Goal: Check status

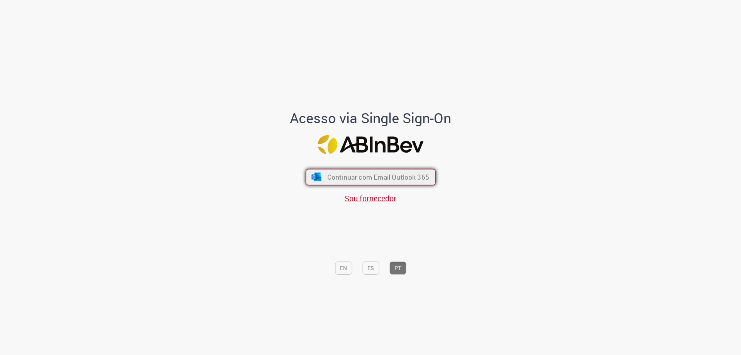
click at [338, 177] on span "Continuar com Email Outlook 365" at bounding box center [378, 177] width 102 height 9
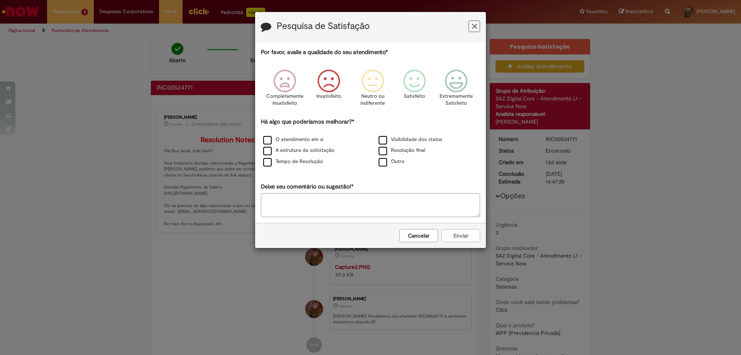
click at [324, 83] on icon "Feedback" at bounding box center [328, 80] width 29 height 23
click at [269, 151] on label "A estrutura da solicitação" at bounding box center [298, 150] width 71 height 7
click at [455, 232] on div "Cancelar Enviar" at bounding box center [370, 235] width 231 height 25
click at [423, 234] on button "Cancelar" at bounding box center [418, 235] width 39 height 13
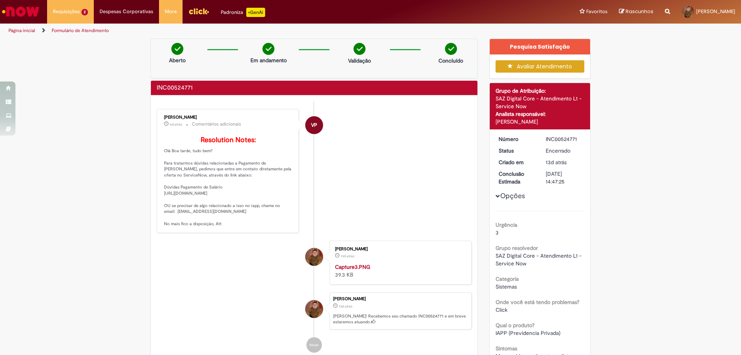
drag, startPoint x: 208, startPoint y: 236, endPoint x: 159, endPoint y: 235, distance: 49.0
click at [159, 230] on div "Victor Pasqual 6d atrás 6 dias atrás Comentários adicionais Resolution Notes: O…" at bounding box center [227, 170] width 137 height 119
copy p "iapp@ambev.com.br"
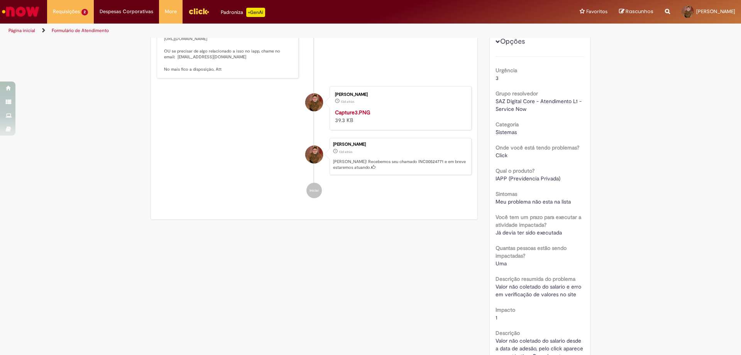
scroll to position [270, 0]
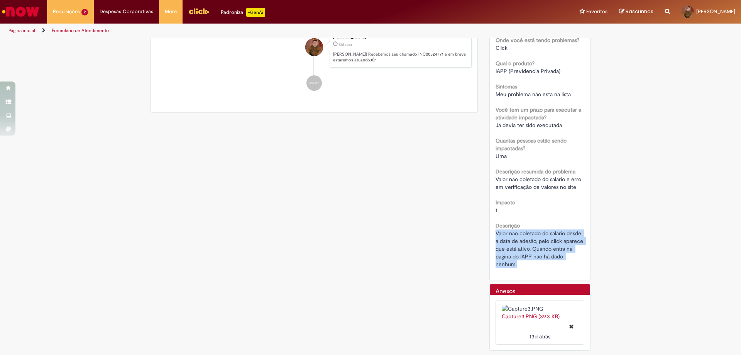
drag, startPoint x: 534, startPoint y: 252, endPoint x: 488, endPoint y: 227, distance: 53.0
click at [490, 227] on div "Número INC00524771 Status Encerrado Criado em 13d atrás 13 dias atrás Conclusão…" at bounding box center [540, 74] width 101 height 412
click at [581, 249] on div "Valor não coletado do salario desde a data de adesão, pelo click aparece que es…" at bounding box center [540, 248] width 89 height 39
drag, startPoint x: 525, startPoint y: 256, endPoint x: 491, endPoint y: 224, distance: 46.7
click at [491, 224] on div "Número INC00524771 Status Encerrado Criado em 13d atrás 13 dias atrás Conclusão…" at bounding box center [540, 74] width 101 height 412
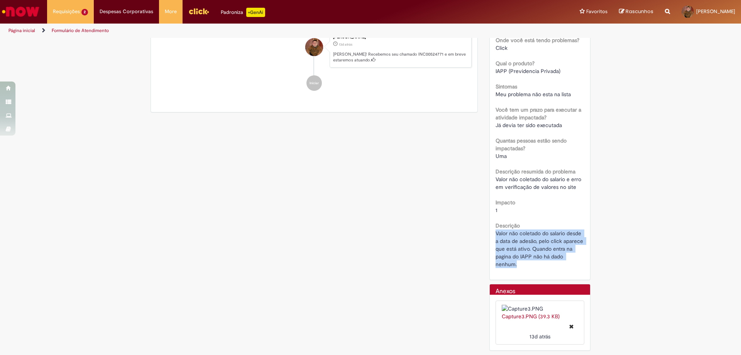
copy span "Valor não coletado do salario desde a data de adesão, pelo click aparece que es…"
